Goal: Check status: Check status

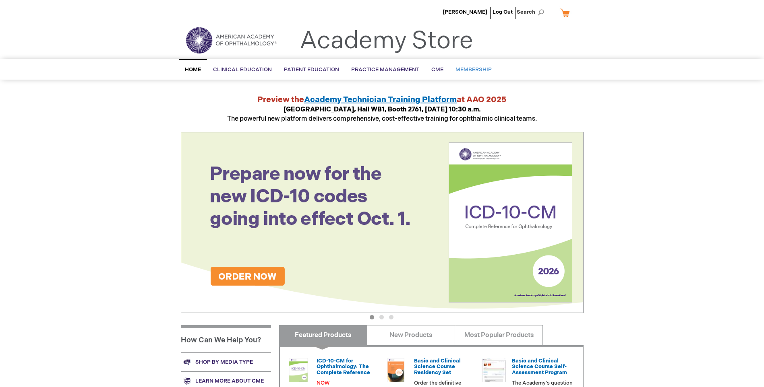
click at [479, 70] on span "Membership" at bounding box center [473, 69] width 36 height 6
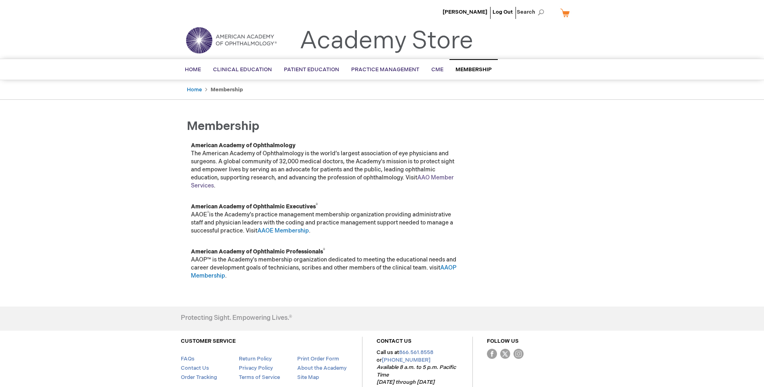
click at [435, 176] on link "AAO Member Services" at bounding box center [322, 181] width 263 height 15
click at [431, 69] on span "CME" at bounding box center [437, 69] width 12 height 6
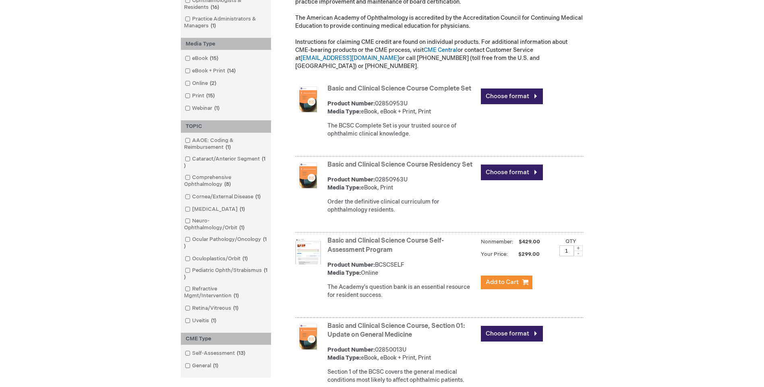
scroll to position [201, 0]
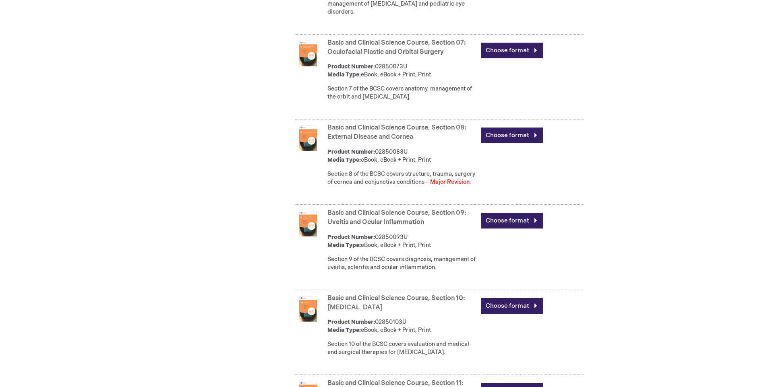
scroll to position [1128, 0]
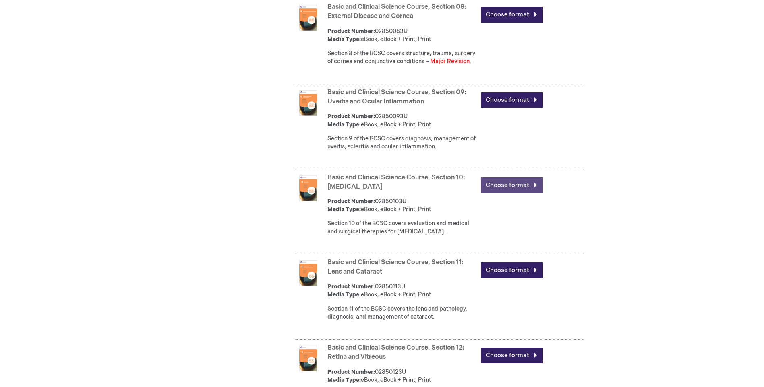
click at [528, 186] on link "Choose format" at bounding box center [512, 186] width 62 height 16
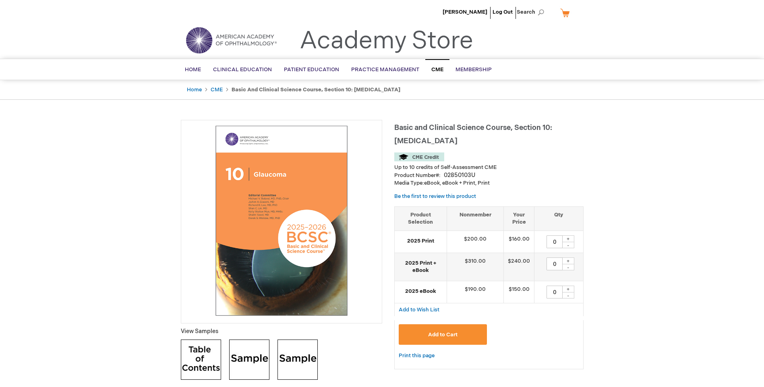
click at [219, 89] on link "CME" at bounding box center [217, 90] width 12 height 6
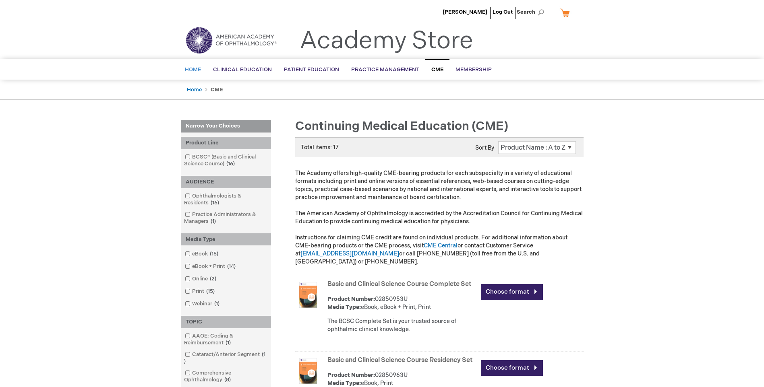
click at [195, 72] on span "Home" at bounding box center [193, 69] width 16 height 6
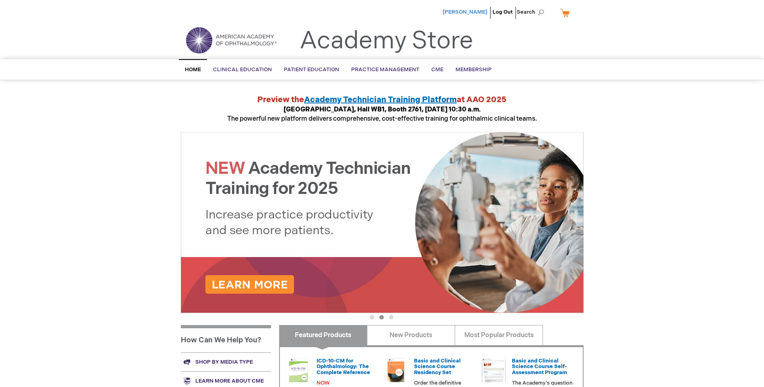
click at [471, 11] on span "[PERSON_NAME]" at bounding box center [465, 12] width 45 height 6
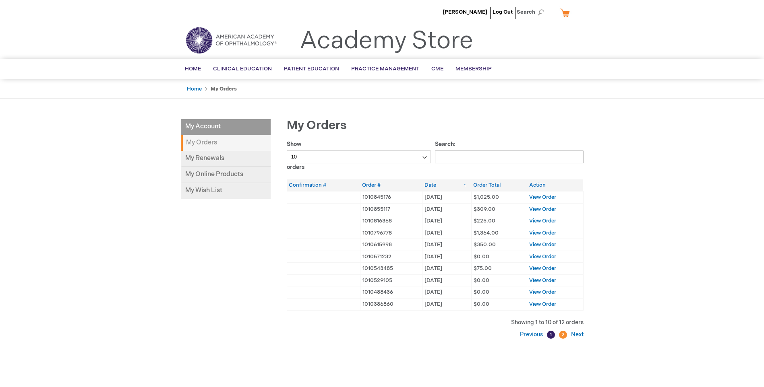
drag, startPoint x: 502, startPoint y: 195, endPoint x: 466, endPoint y: 201, distance: 36.6
click at [466, 201] on tr "1010845176 24/10/01 01/10/24 $1,025.00 View Order" at bounding box center [435, 197] width 296 height 12
drag, startPoint x: 466, startPoint y: 201, endPoint x: 644, endPoint y: 161, distance: 181.8
click at [648, 158] on div "[PERSON_NAME] Log Out Search My Cart CLOSE RECENTLY ADDED ITEM(S) Close There a…" at bounding box center [382, 261] width 764 height 522
click at [238, 159] on link "My Renewals" at bounding box center [226, 159] width 90 height 16
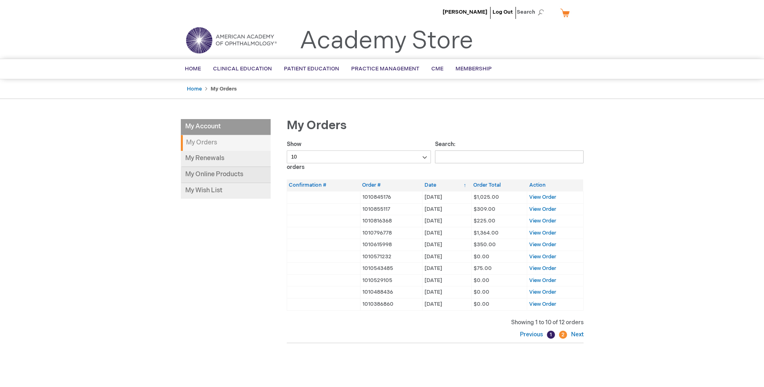
click at [228, 174] on link "My Online Products" at bounding box center [226, 175] width 90 height 16
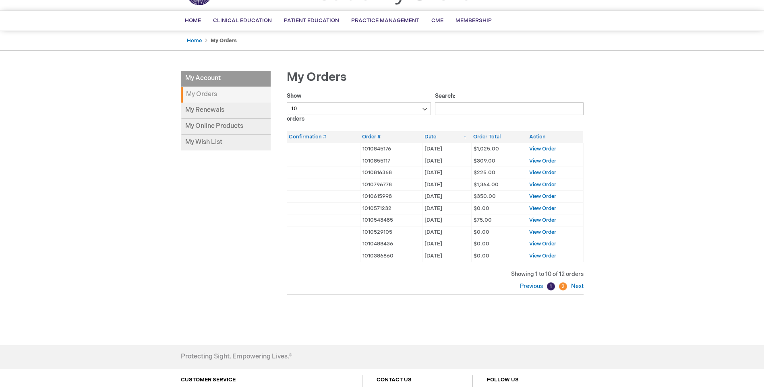
scroll to position [134, 0]
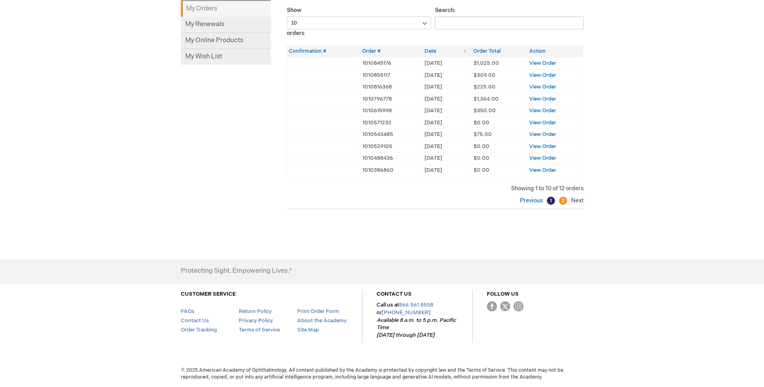
click at [579, 199] on link "Next" at bounding box center [576, 200] width 14 height 7
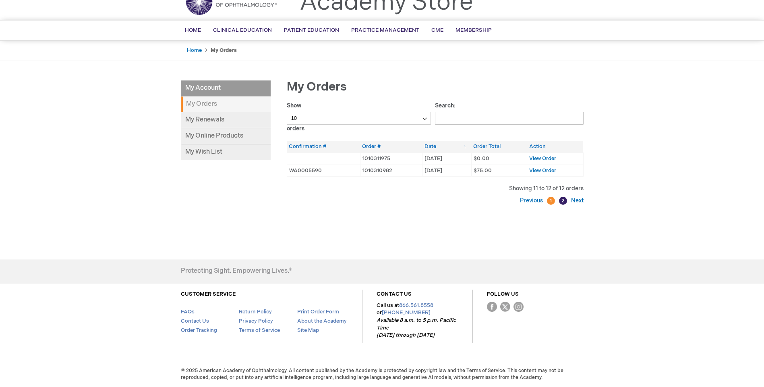
scroll to position [39, 0]
click at [523, 201] on link "Previous" at bounding box center [532, 200] width 25 height 7
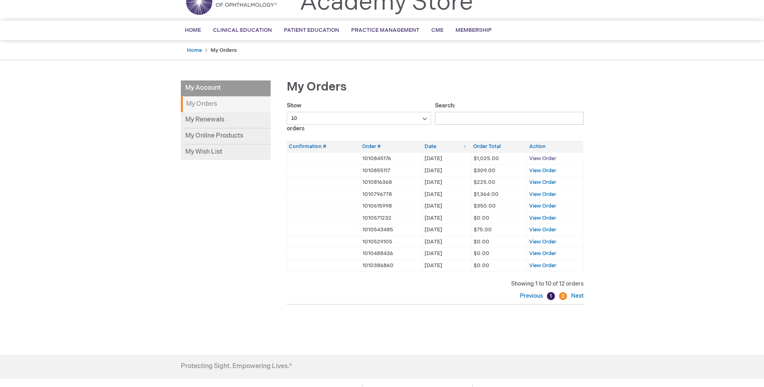
click at [544, 159] on span "View Order" at bounding box center [542, 158] width 27 height 6
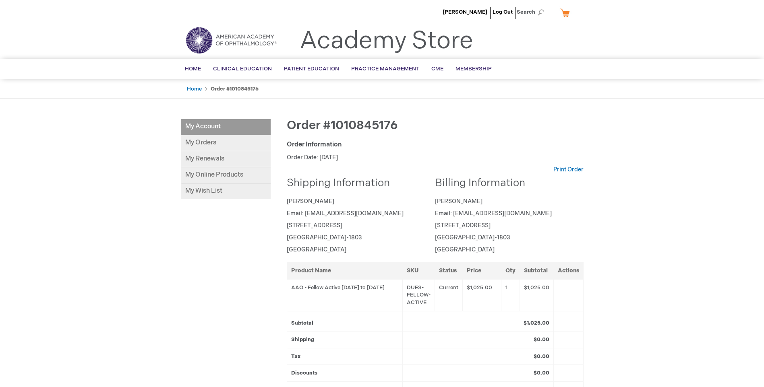
click at [132, 167] on div "[PERSON_NAME] Log Out Search My Cart CLOSE RECENTLY ADDED ITEM(S) Close There a…" at bounding box center [382, 290] width 764 height 581
